Goal: Information Seeking & Learning: Learn about a topic

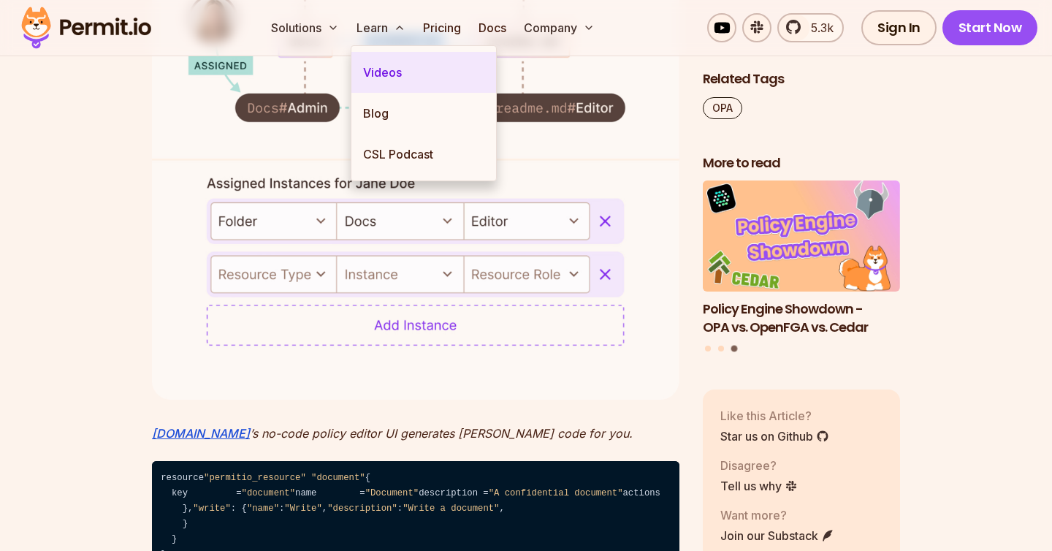
scroll to position [4031, 0]
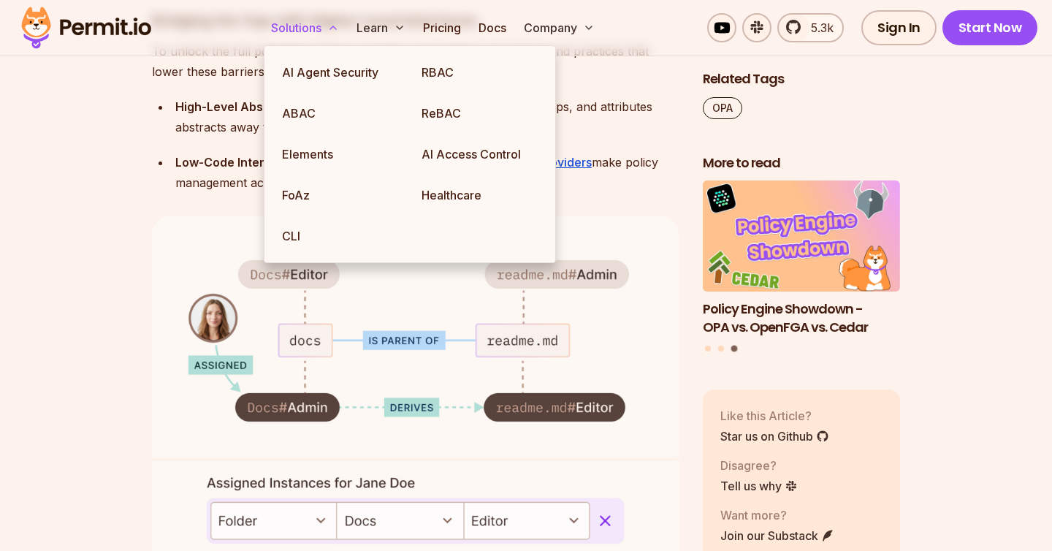
click at [319, 20] on button "Solutions" at bounding box center [305, 27] width 80 height 29
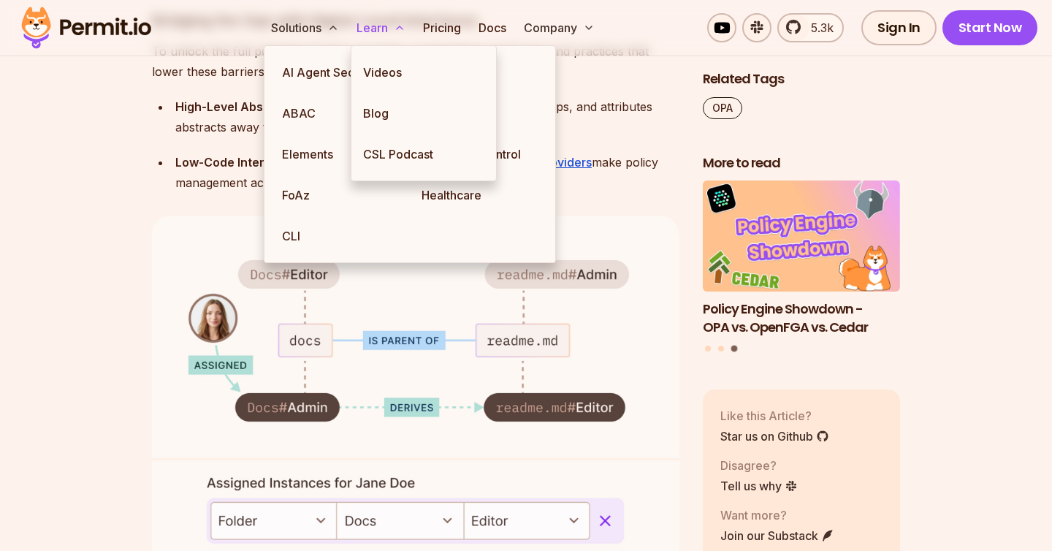
click at [371, 30] on button "Learn" at bounding box center [381, 27] width 61 height 29
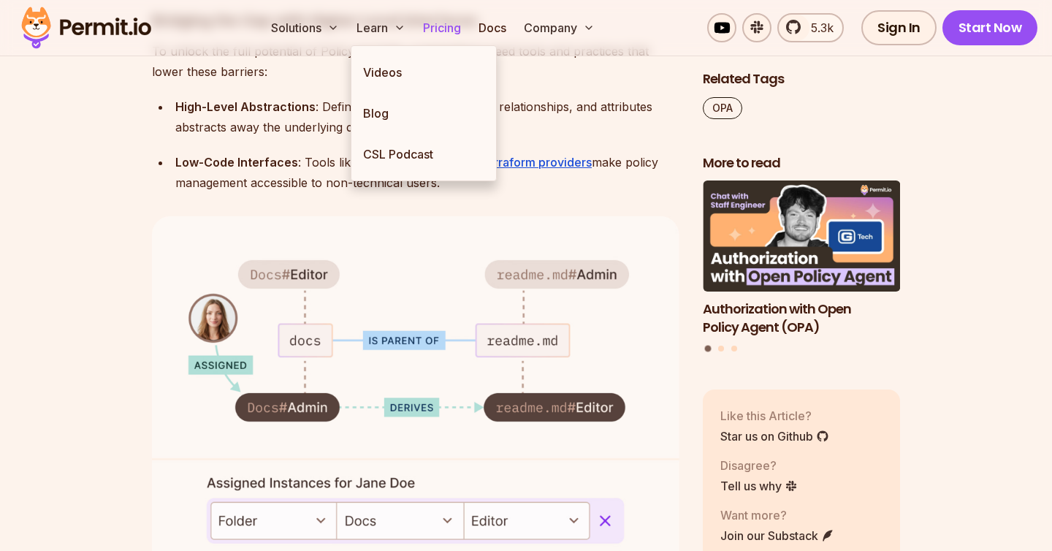
click at [443, 26] on link "Pricing" at bounding box center [442, 27] width 50 height 29
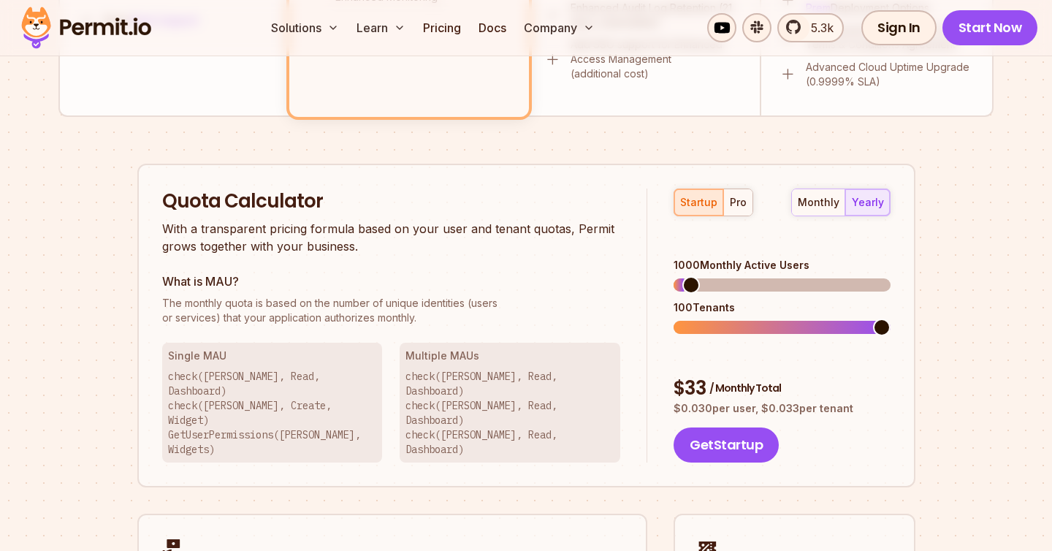
scroll to position [843, 0]
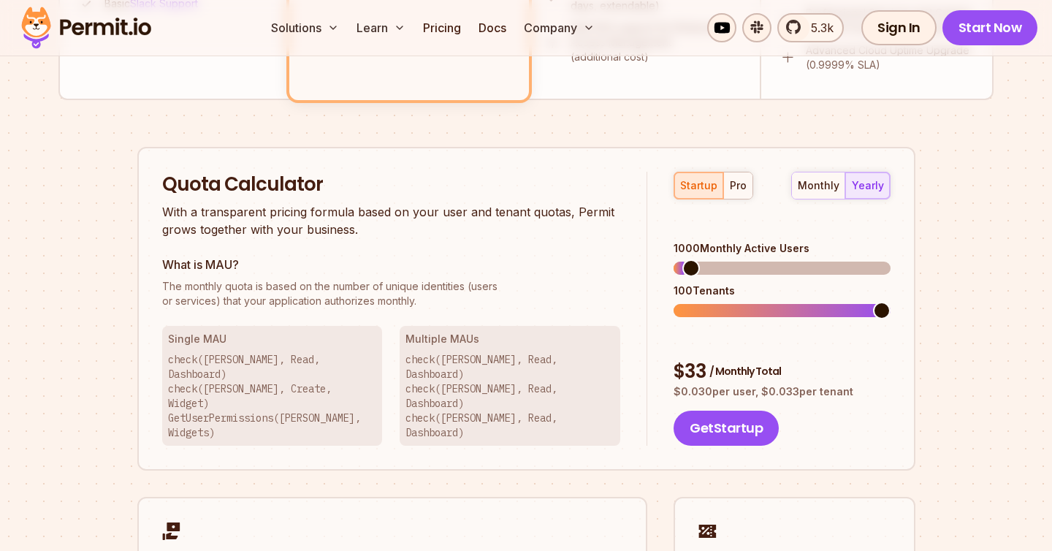
click at [685, 283] on div "100 Tenants" at bounding box center [782, 300] width 216 height 34
click at [685, 304] on span at bounding box center [782, 310] width 216 height 13
click at [685, 304] on span at bounding box center [686, 310] width 24 height 13
click at [676, 302] on span at bounding box center [683, 311] width 18 height 18
click at [863, 259] on span at bounding box center [856, 268] width 18 height 18
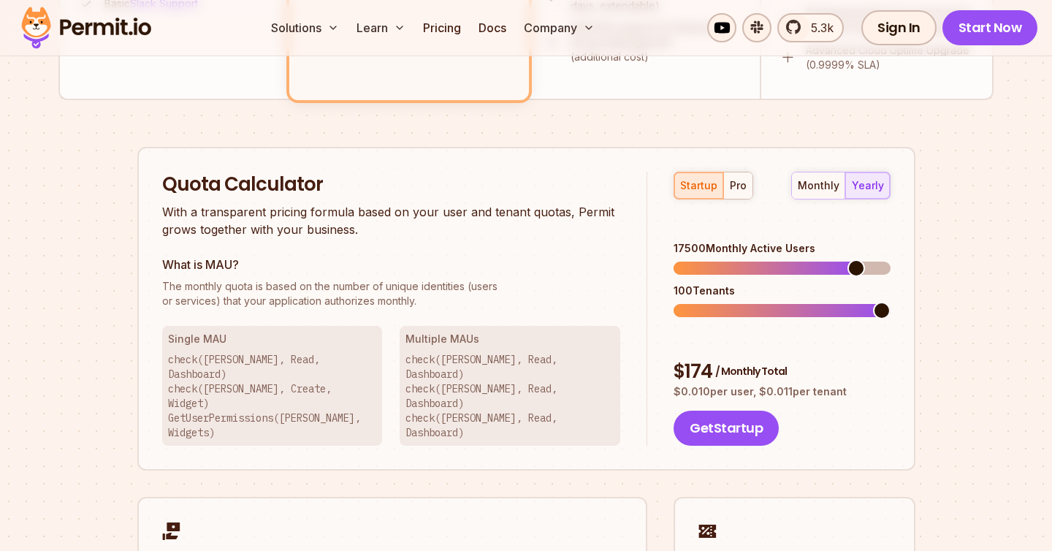
drag, startPoint x: 693, startPoint y: 248, endPoint x: 893, endPoint y: 234, distance: 200.6
click at [893, 234] on div "Quota Calculator With a transparent pricing formula based on your user and tena…" at bounding box center [526, 309] width 778 height 324
click at [866, 259] on span at bounding box center [858, 268] width 18 height 18
click at [673, 280] on div "startup pro monthly yearly 20000 Monthly Active Users 10 Tenants $ 181 / Monthl…" at bounding box center [768, 309] width 243 height 275
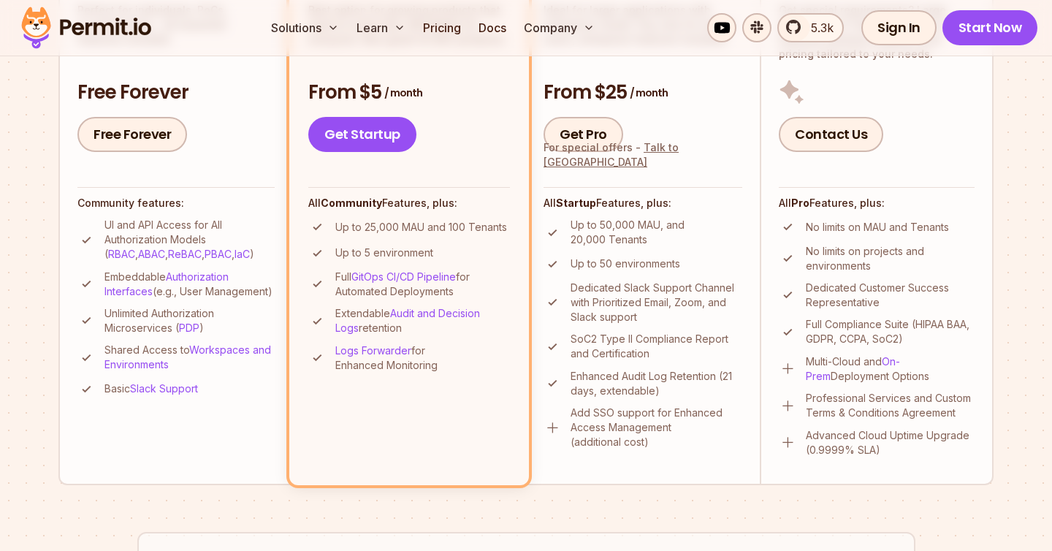
scroll to position [0, 0]
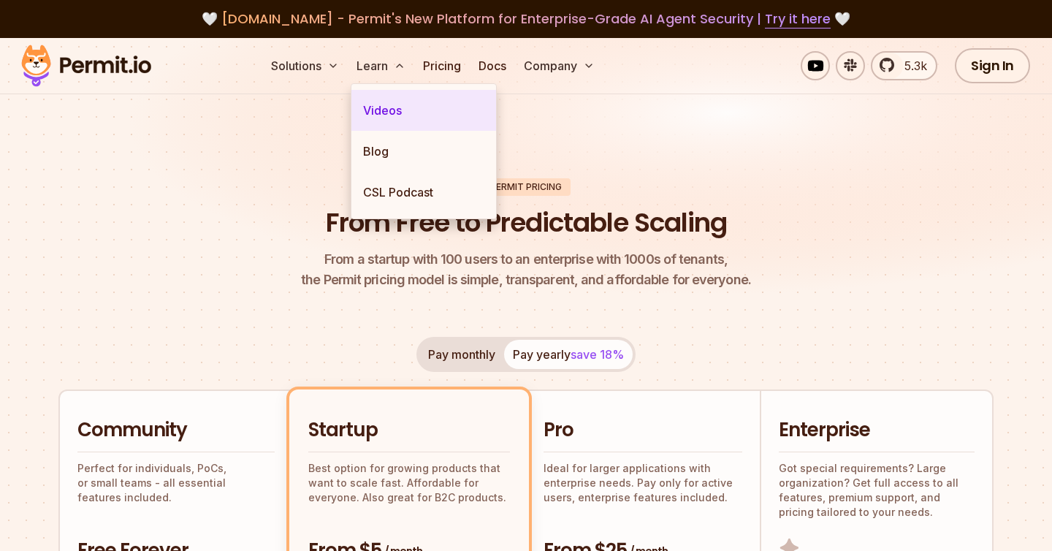
click at [385, 108] on link "Videos" at bounding box center [423, 110] width 145 height 41
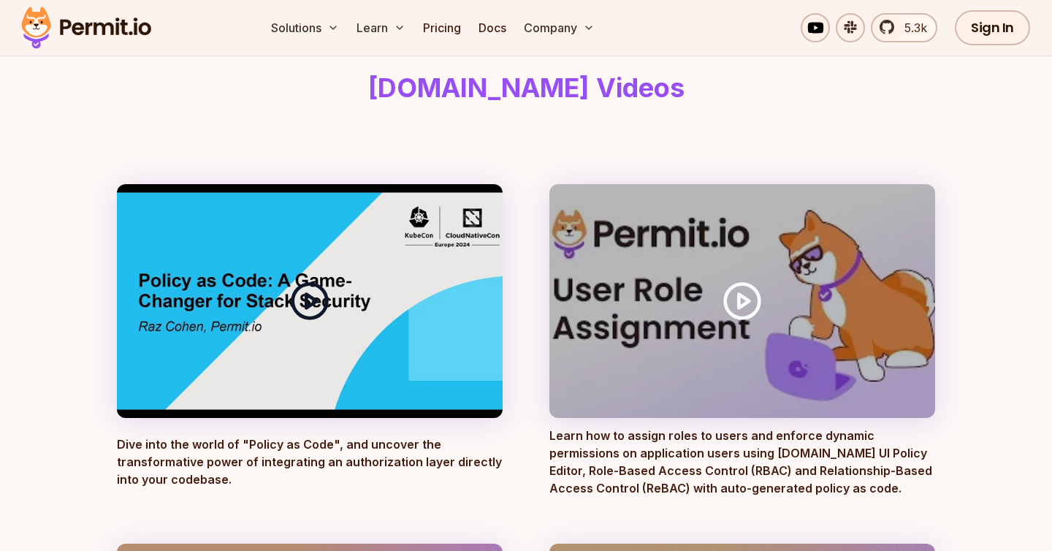
scroll to position [113, 0]
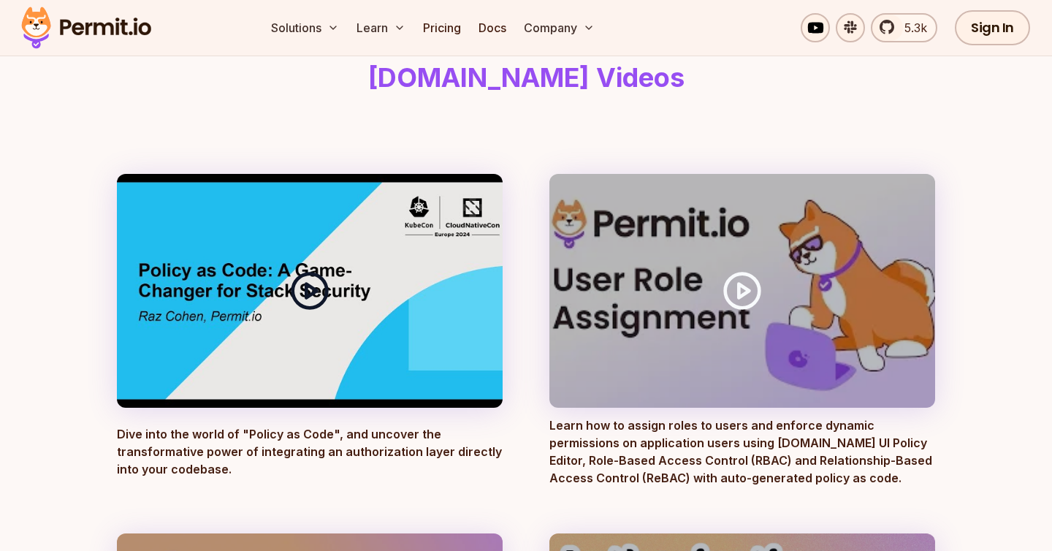
click at [304, 297] on icon at bounding box center [309, 290] width 41 height 41
